Goal: Information Seeking & Learning: Learn about a topic

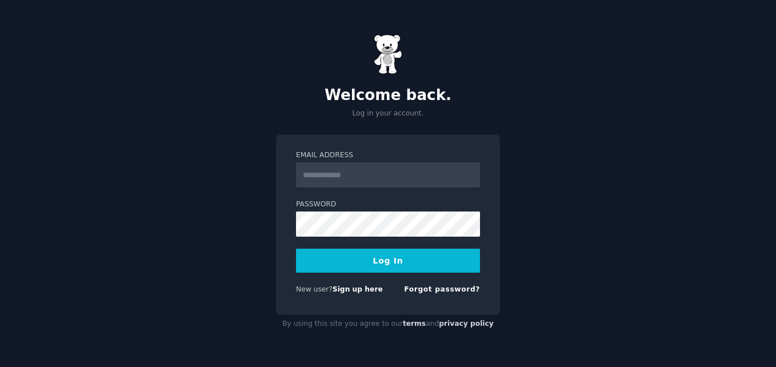
type input "**********"
click at [389, 257] on button "Log In" at bounding box center [388, 261] width 184 height 24
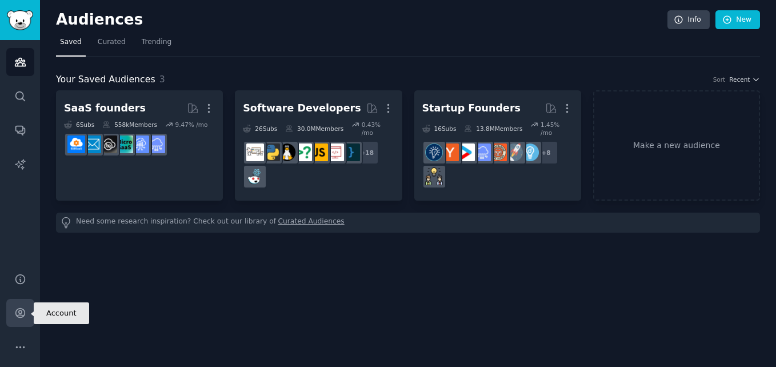
click at [27, 312] on link "Account" at bounding box center [20, 313] width 28 height 28
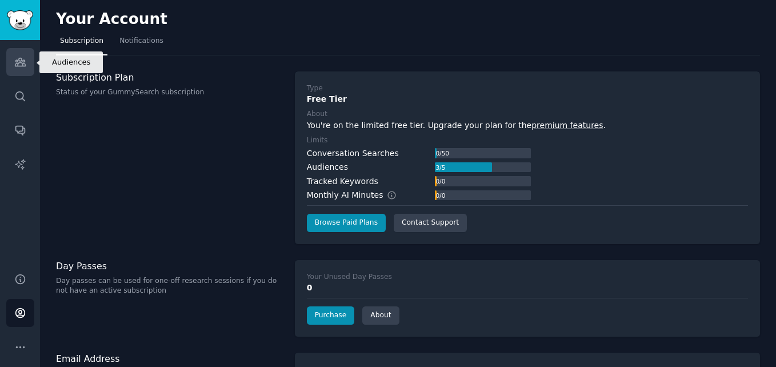
click at [27, 69] on link "Audiences" at bounding box center [20, 62] width 28 height 28
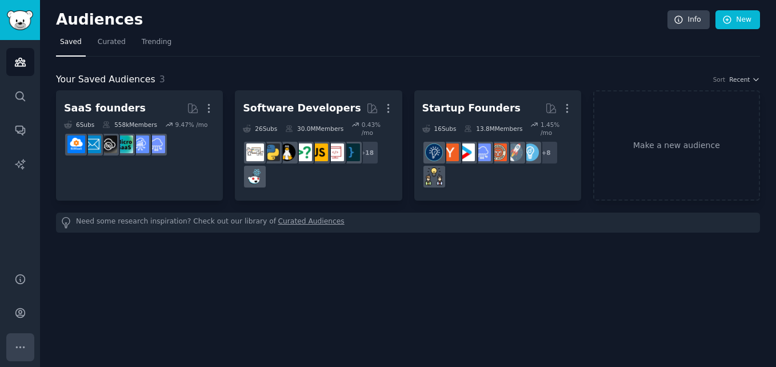
click at [22, 351] on icon "Sidebar" at bounding box center [20, 347] width 12 height 12
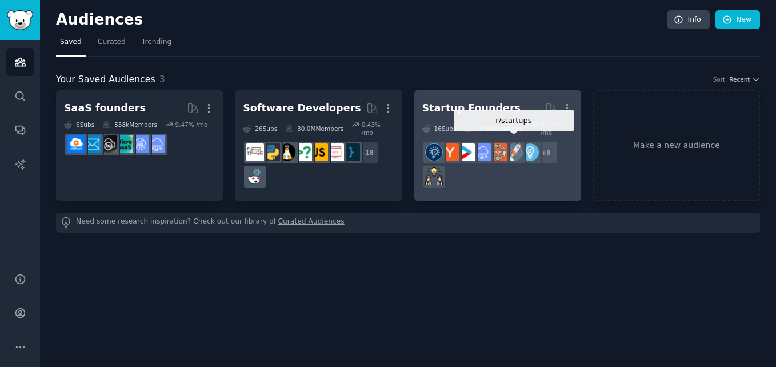
click at [522, 141] on div at bounding box center [514, 153] width 24 height 24
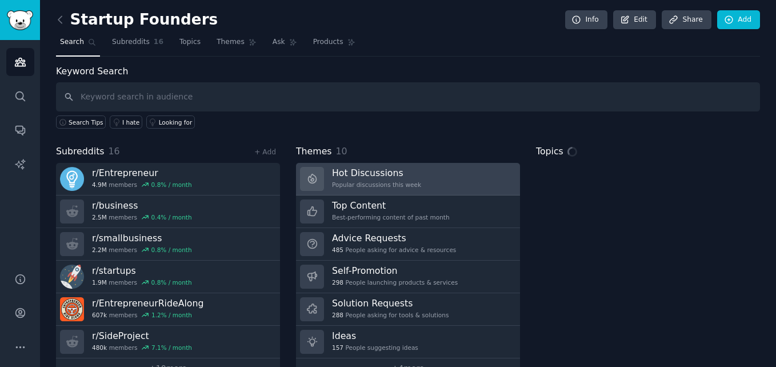
click at [388, 175] on h3 "Hot Discussions" at bounding box center [376, 173] width 89 height 12
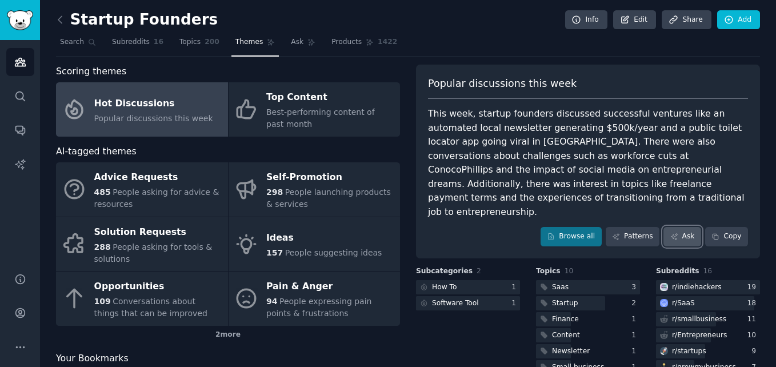
click at [672, 233] on icon at bounding box center [674, 237] width 8 height 8
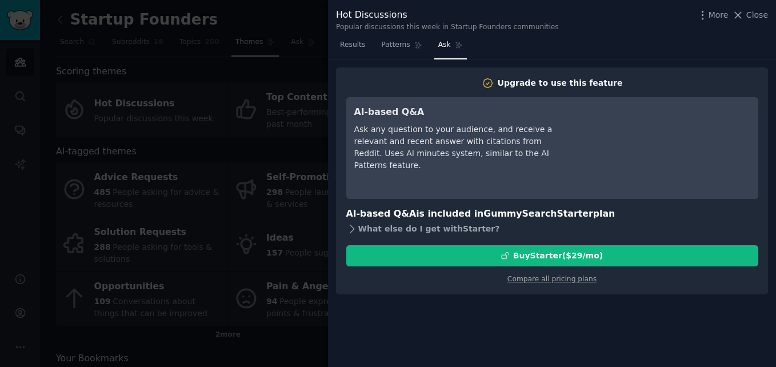
click at [351, 233] on icon at bounding box center [352, 229] width 12 height 12
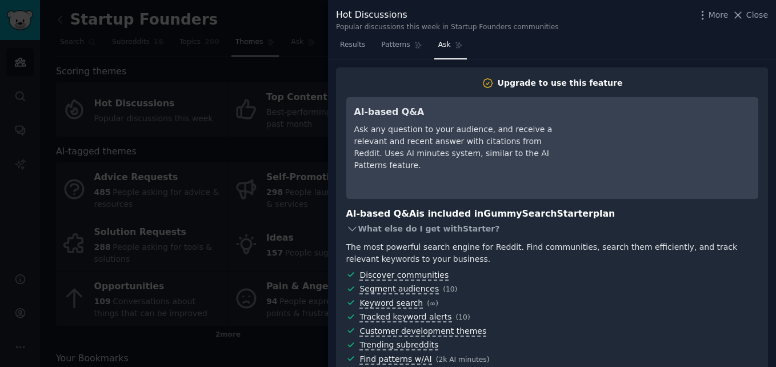
click at [351, 233] on icon at bounding box center [352, 229] width 12 height 12
